Goal: Navigation & Orientation: Find specific page/section

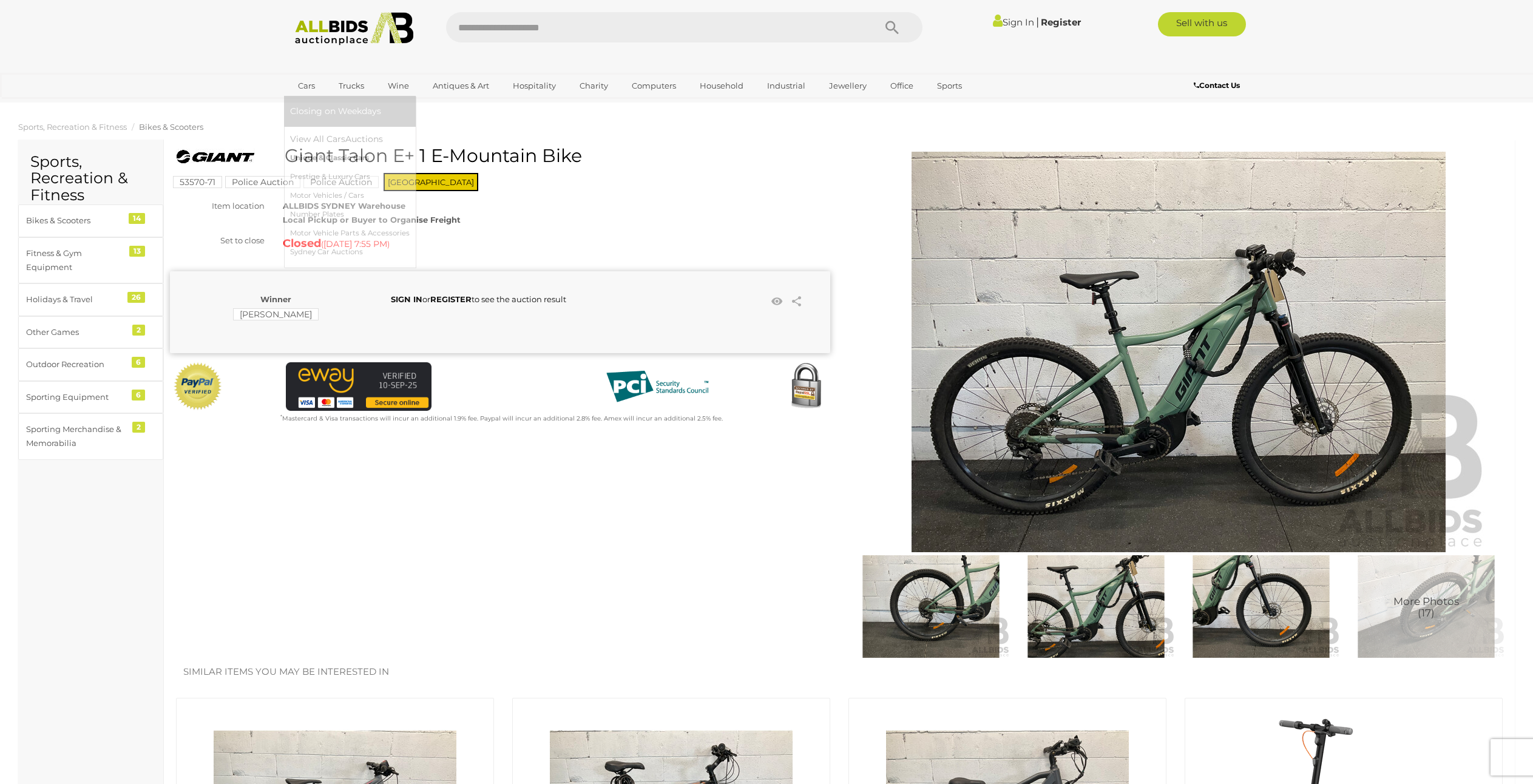
click at [330, 156] on link "Unique & Classic Cars" at bounding box center [350, 158] width 119 height 19
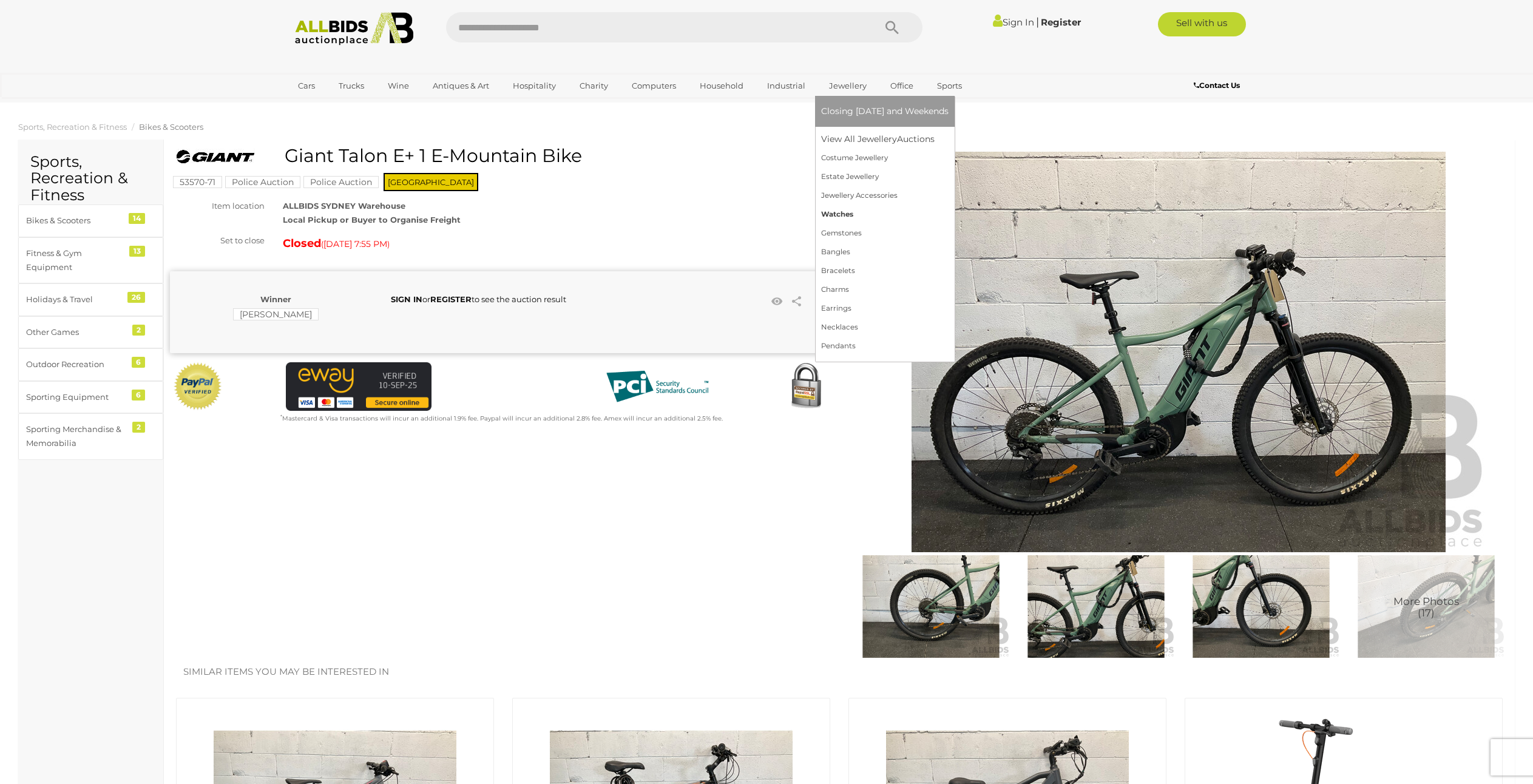
click at [845, 218] on link "Watches" at bounding box center [885, 215] width 128 height 19
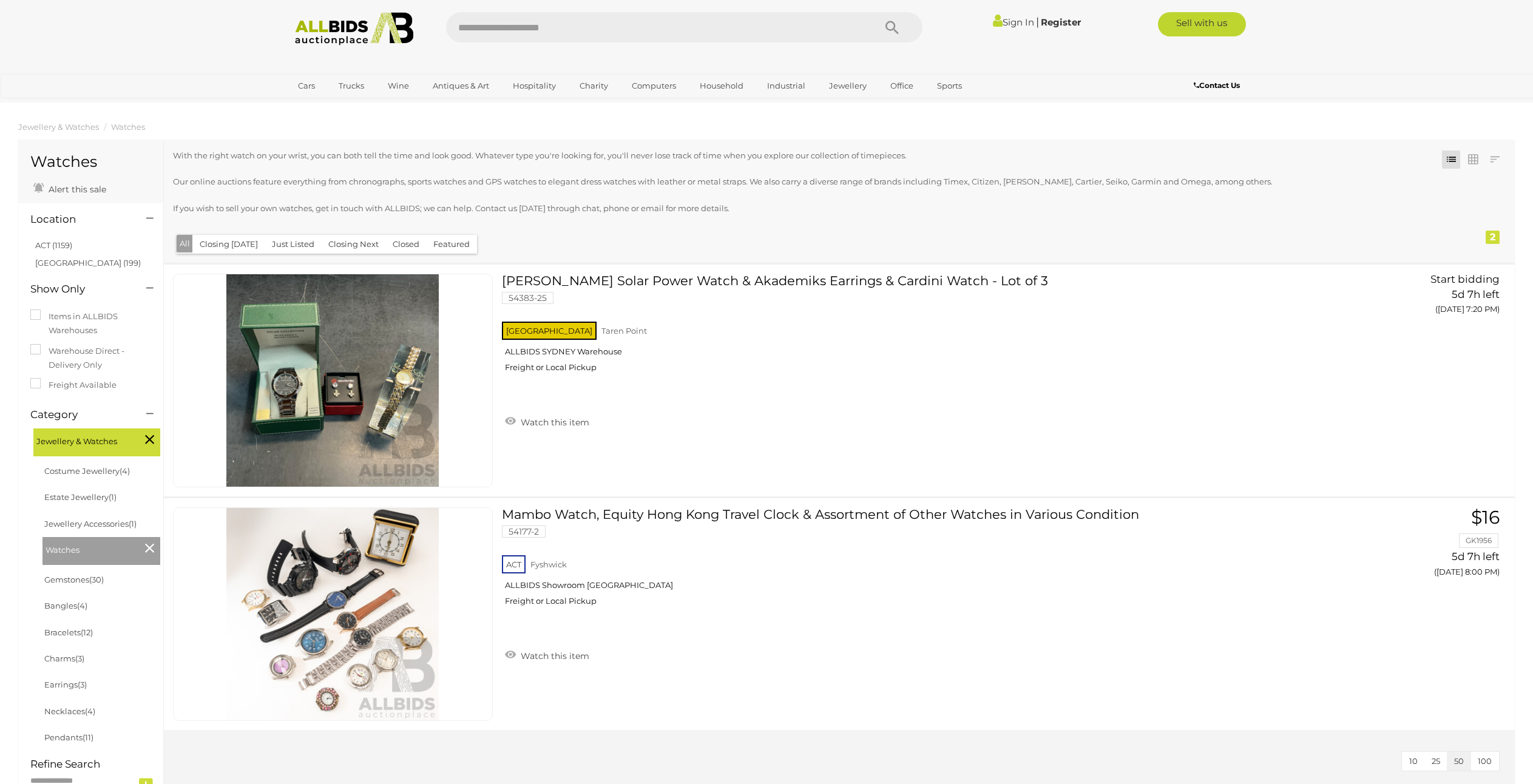
click at [649, 227] on div "With the right watch on your wrist, you can both tell the time and look good. W…" at bounding box center [783, 190] width 1222 height 82
